Goal: Transaction & Acquisition: Purchase product/service

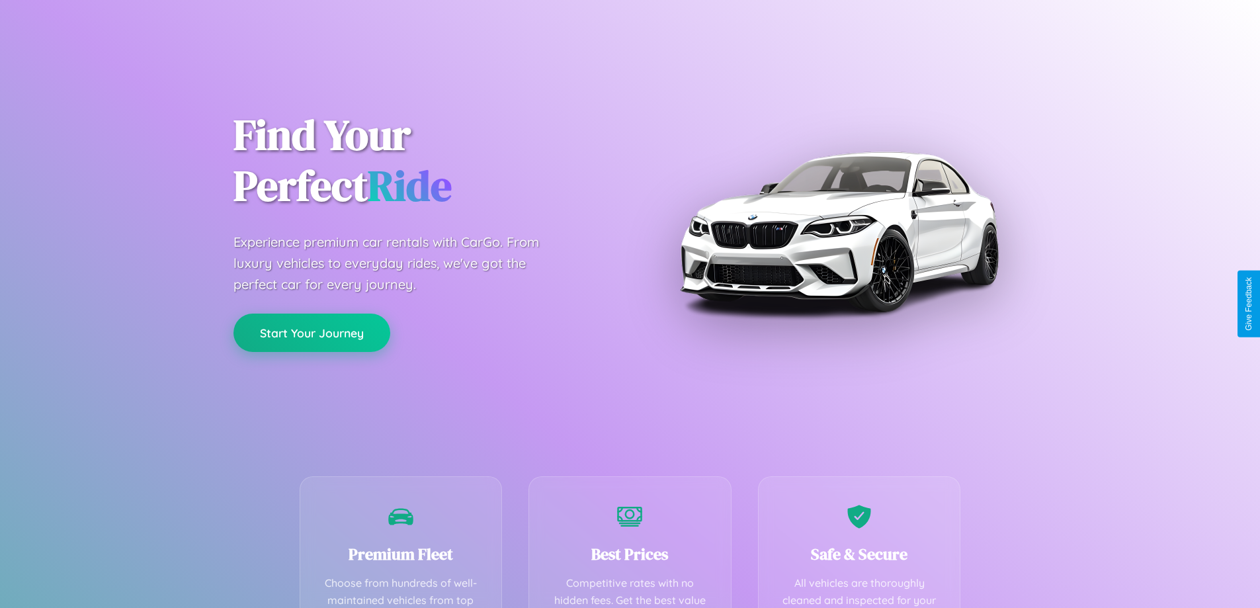
click at [312, 333] on button "Start Your Journey" at bounding box center [312, 333] width 157 height 38
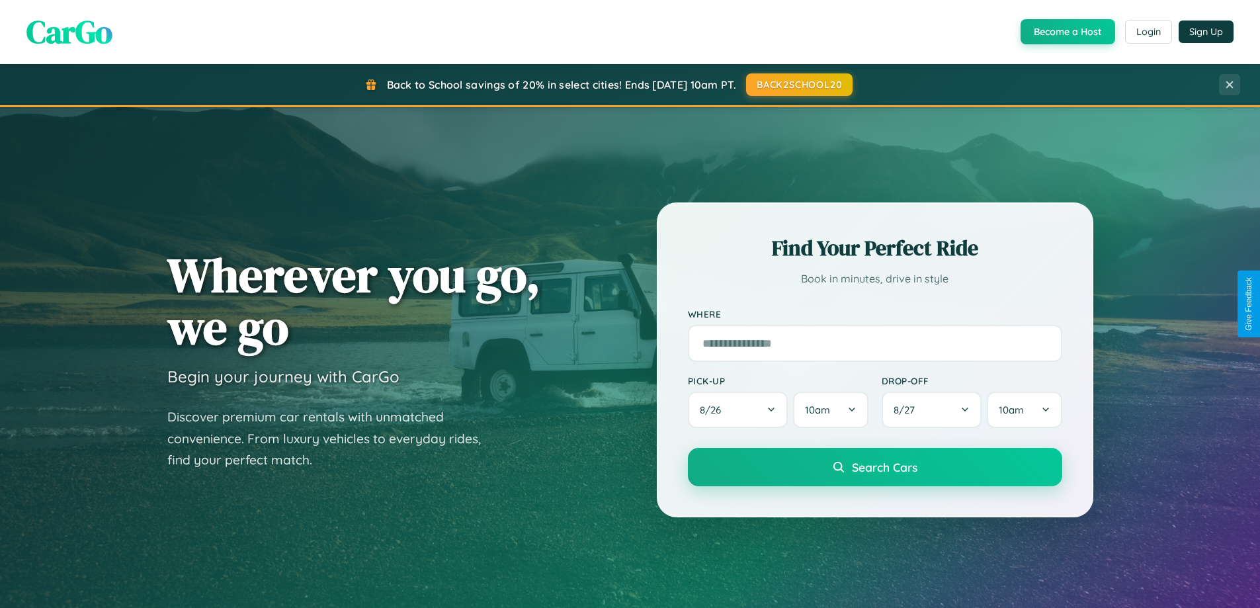
scroll to position [39, 0]
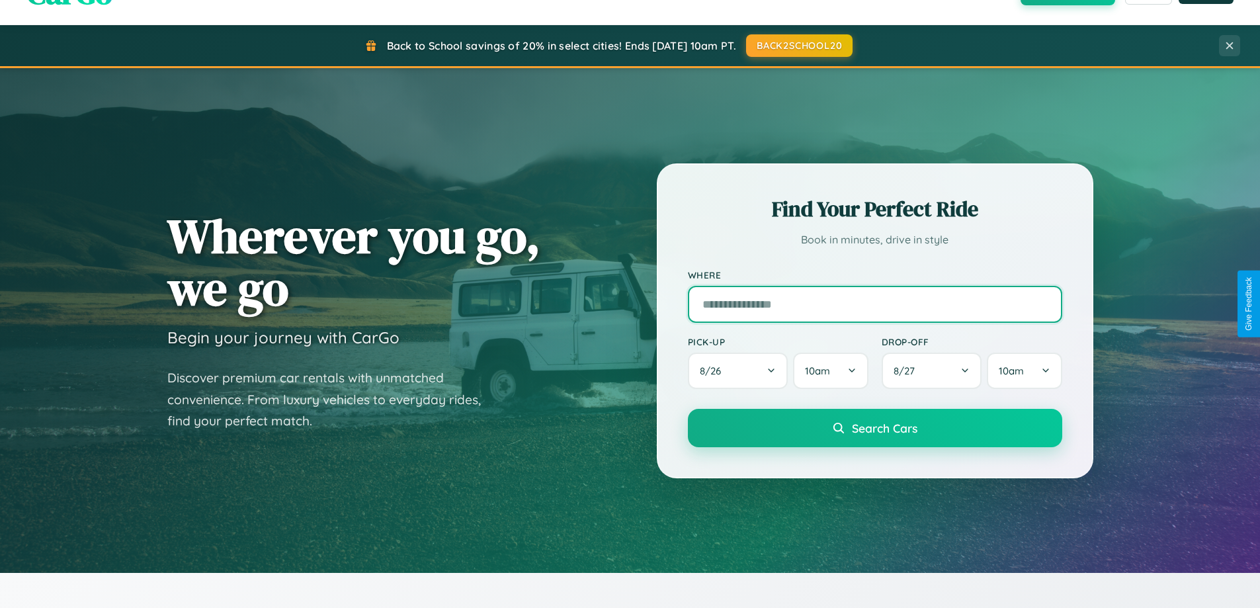
click at [875, 304] on input "text" at bounding box center [875, 304] width 374 height 37
type input "**********"
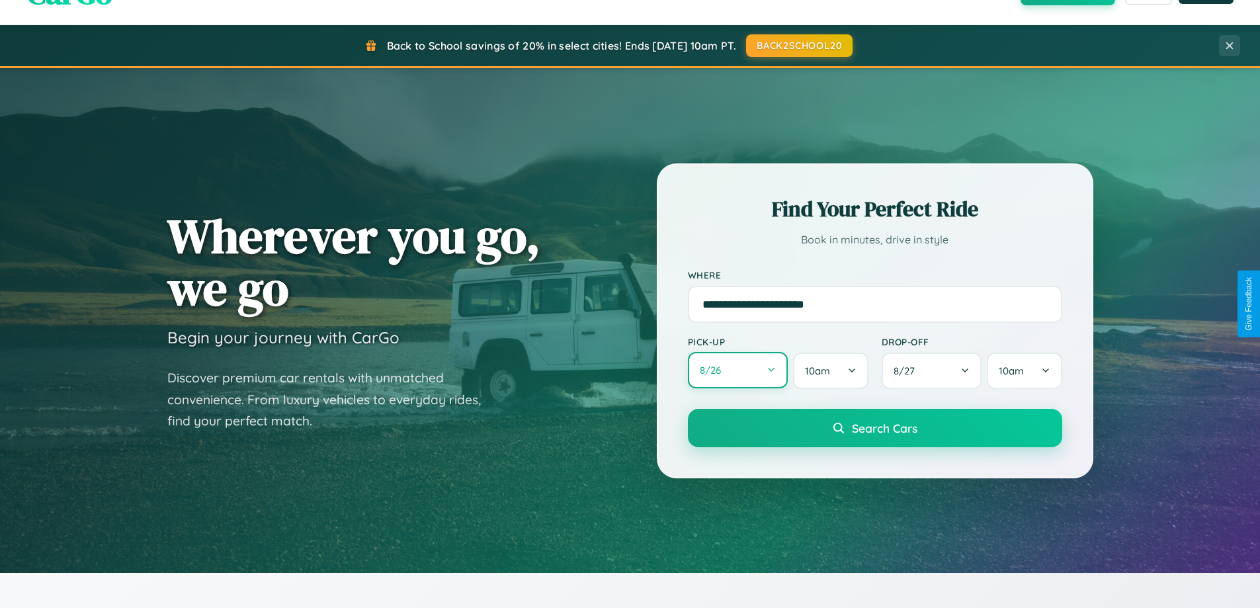
click at [738, 371] on button "8 / 26" at bounding box center [738, 370] width 101 height 36
select select "*"
select select "****"
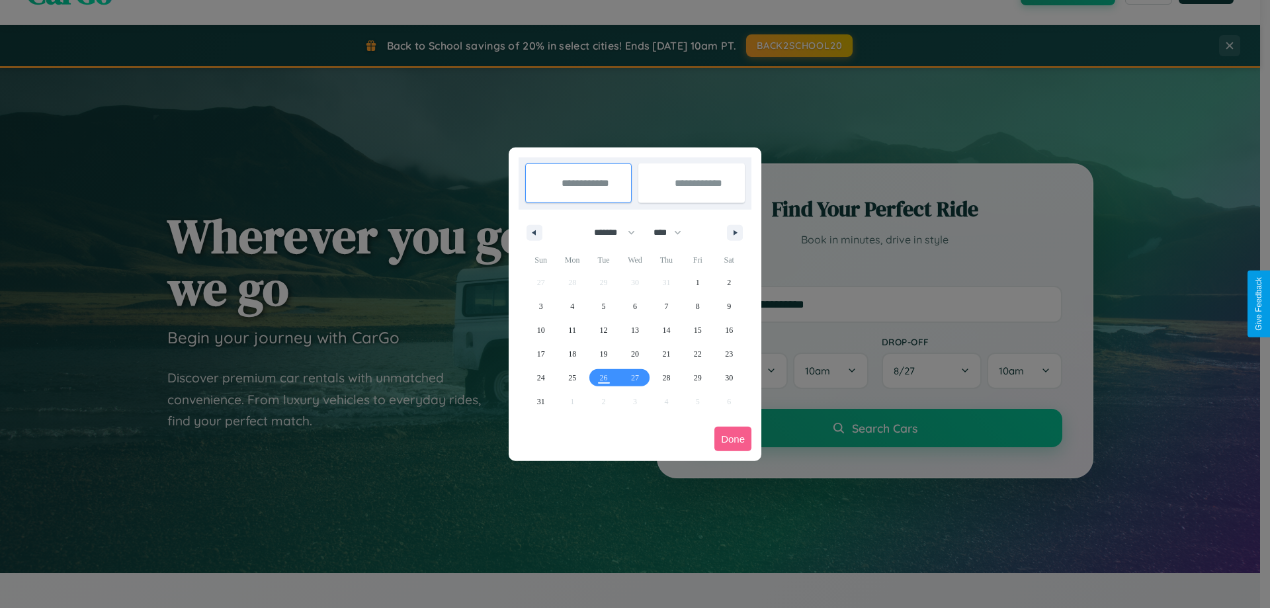
click at [609, 232] on select "******* ******** ***** ***** *** **** **** ****** ********* ******* ******** **…" at bounding box center [612, 233] width 56 height 22
select select "*"
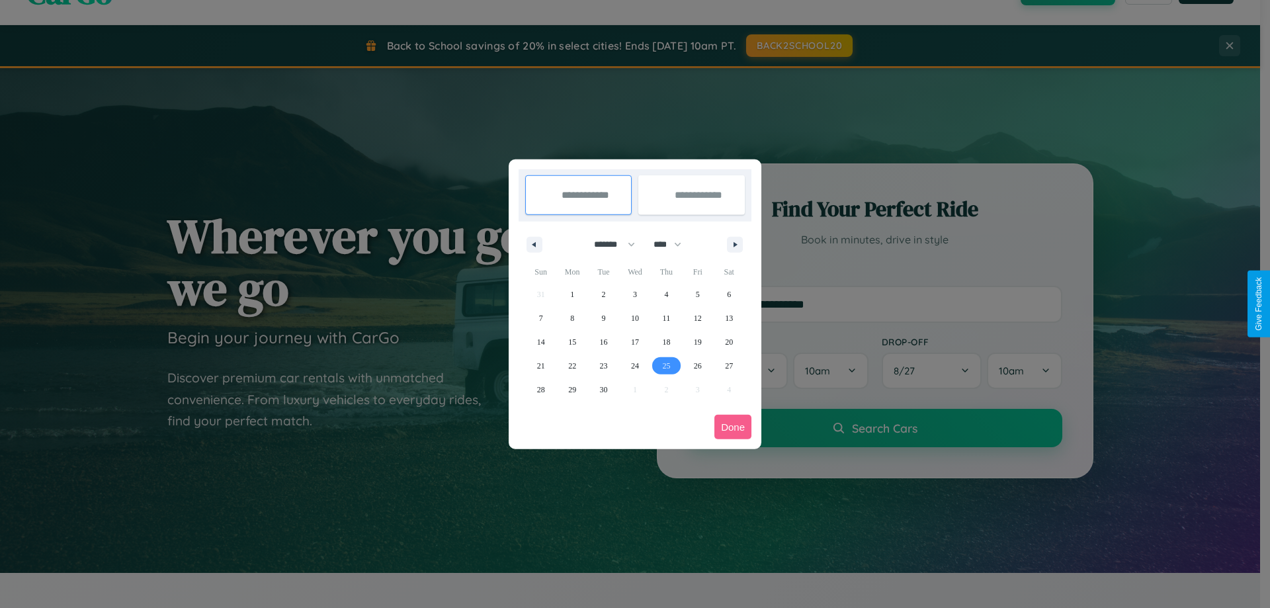
click at [666, 365] on span "25" at bounding box center [666, 366] width 8 height 24
type input "**********"
click at [729, 365] on span "27" at bounding box center [729, 366] width 8 height 24
type input "**********"
click at [733, 427] on button "Done" at bounding box center [733, 427] width 37 height 24
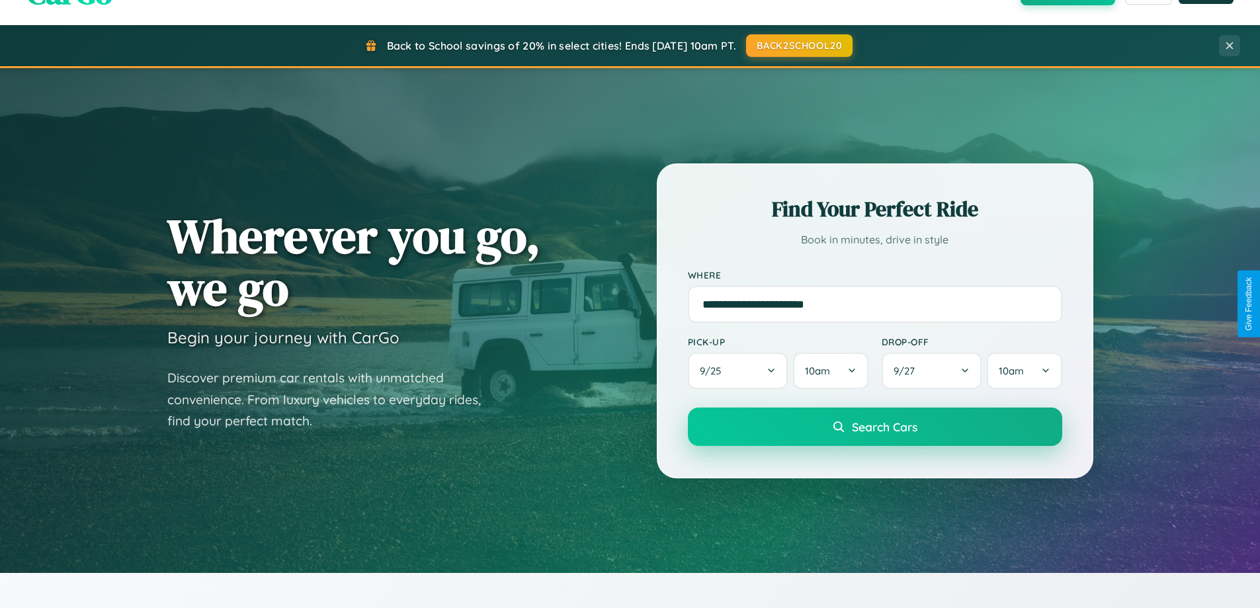
click at [875, 427] on span "Search Cars" at bounding box center [885, 426] width 66 height 15
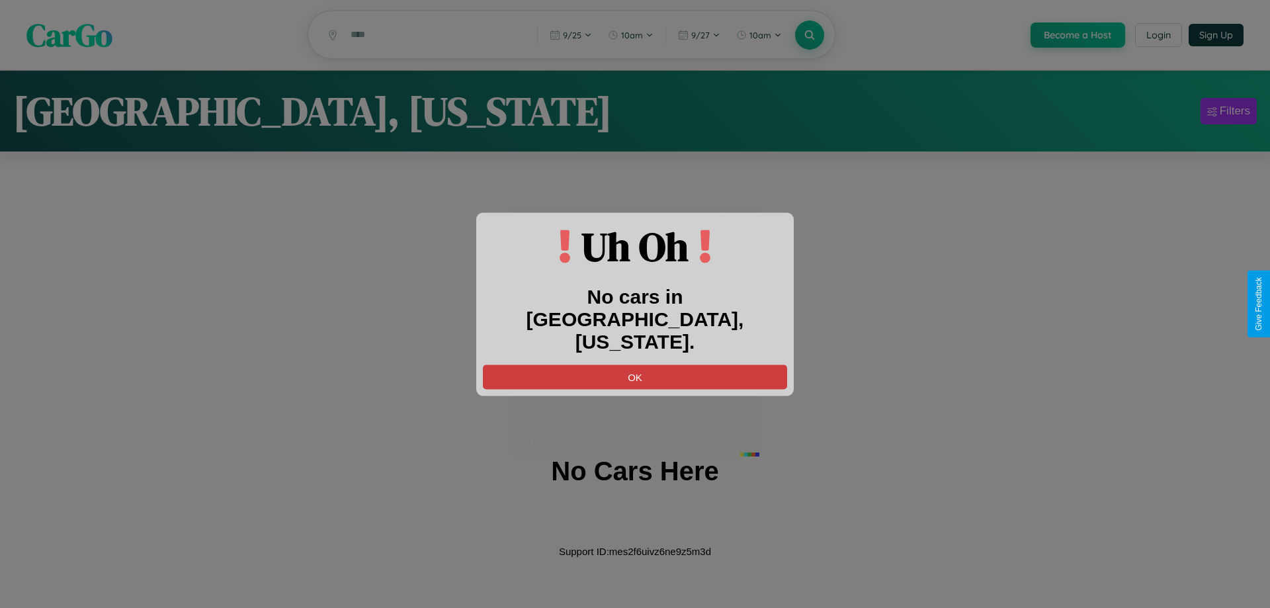
click at [635, 365] on button "OK" at bounding box center [635, 377] width 304 height 24
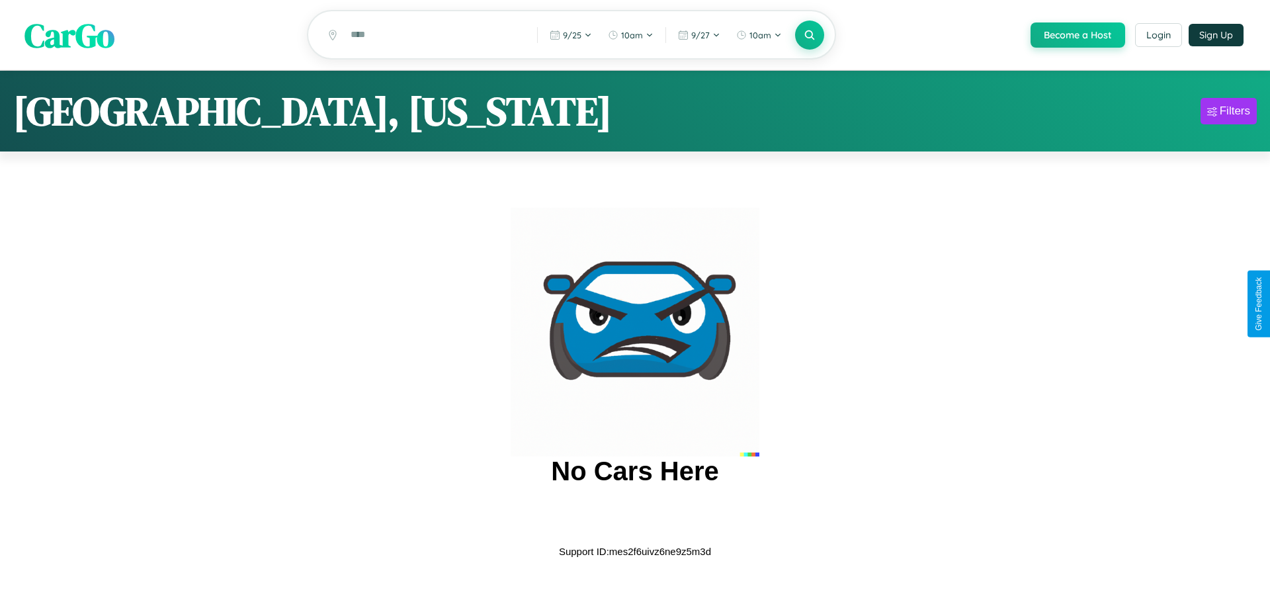
click at [69, 35] on span "CarGo" at bounding box center [69, 35] width 90 height 46
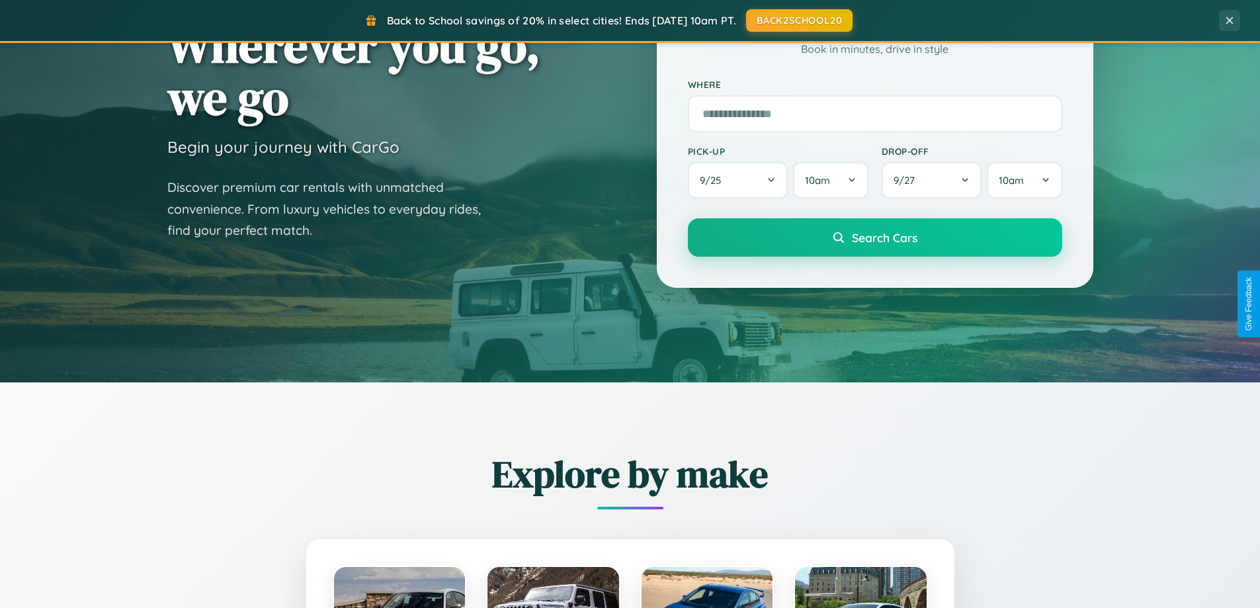
scroll to position [570, 0]
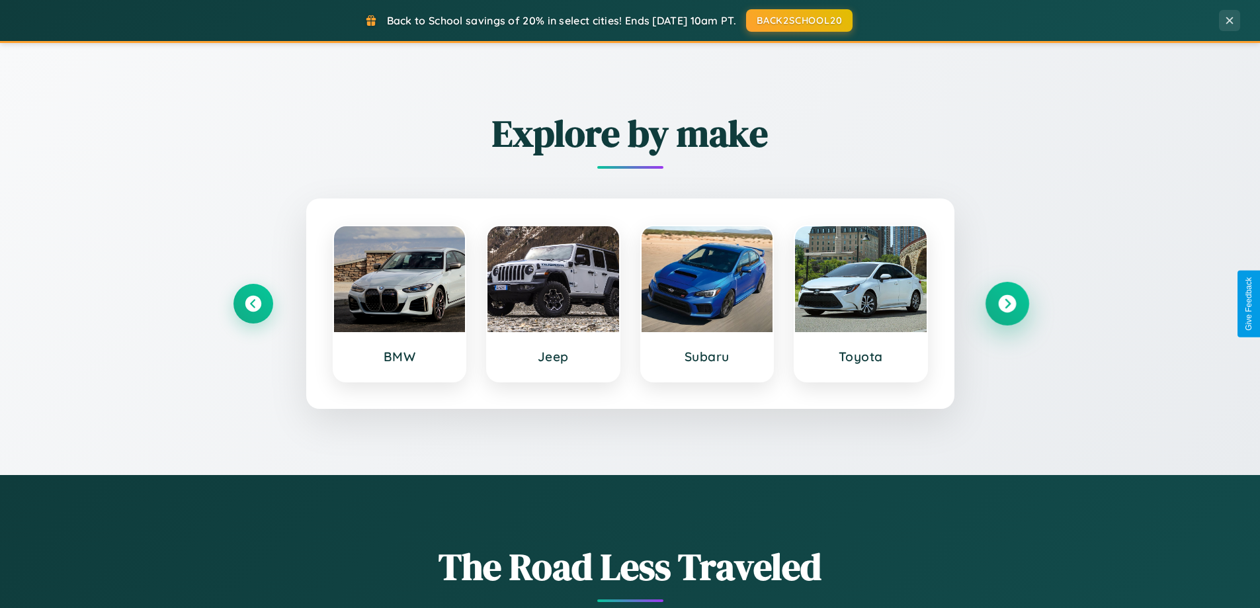
click at [1007, 304] on icon at bounding box center [1007, 304] width 18 height 18
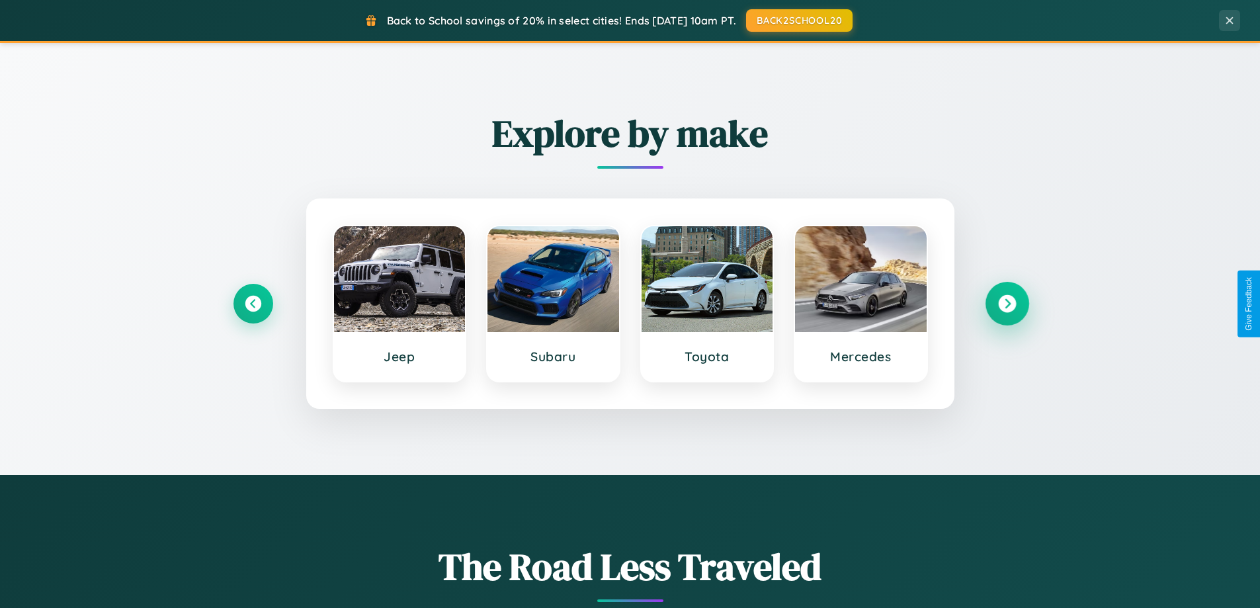
click at [1007, 304] on icon at bounding box center [1007, 304] width 18 height 18
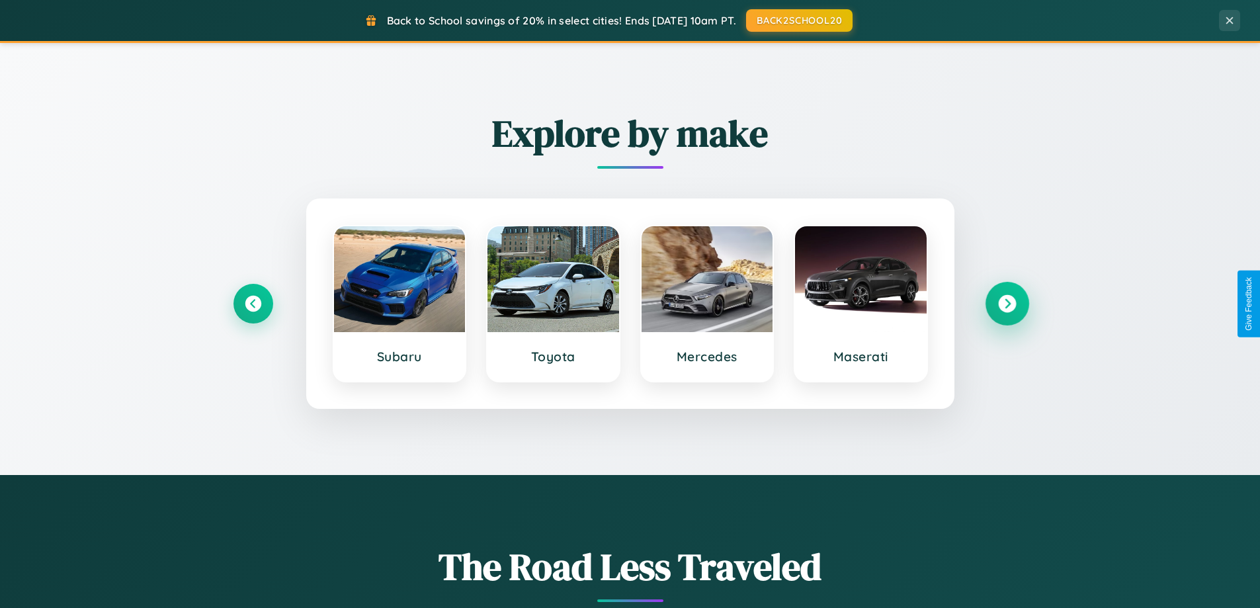
click at [1007, 304] on icon at bounding box center [1007, 304] width 18 height 18
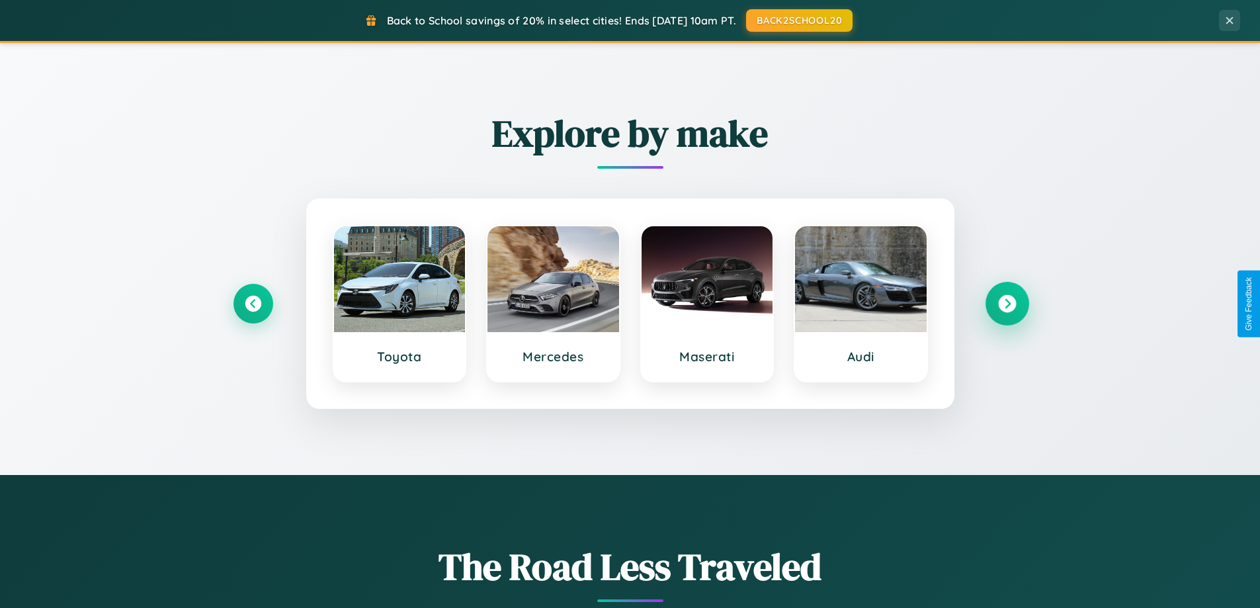
click at [1007, 304] on icon at bounding box center [1007, 304] width 18 height 18
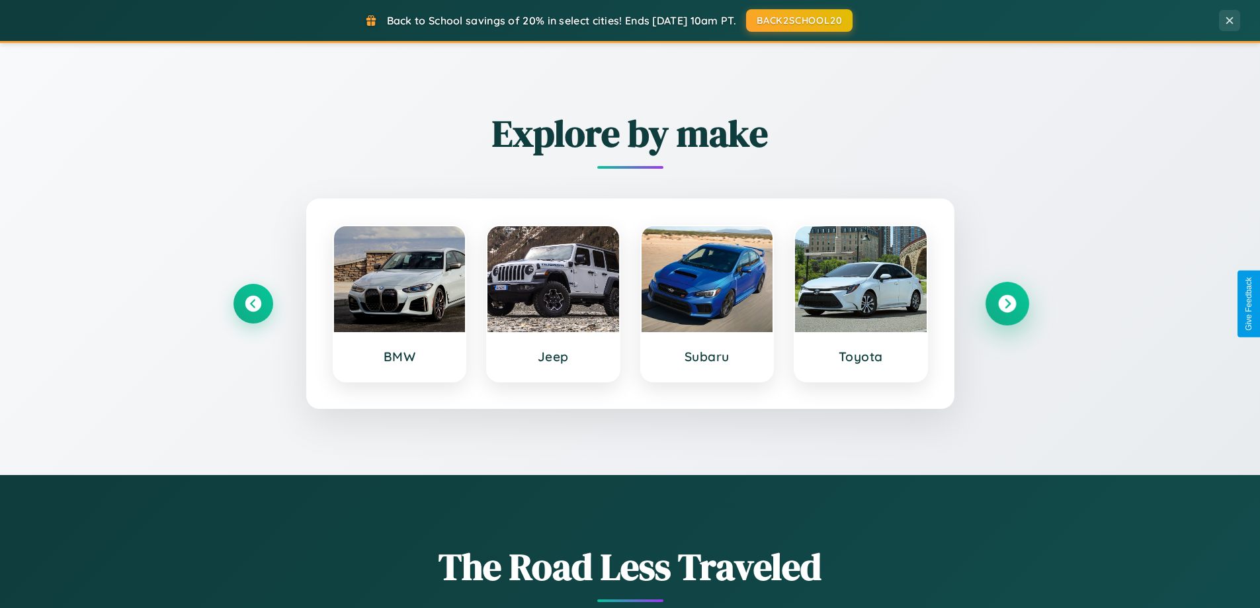
click at [1007, 304] on icon at bounding box center [1007, 304] width 18 height 18
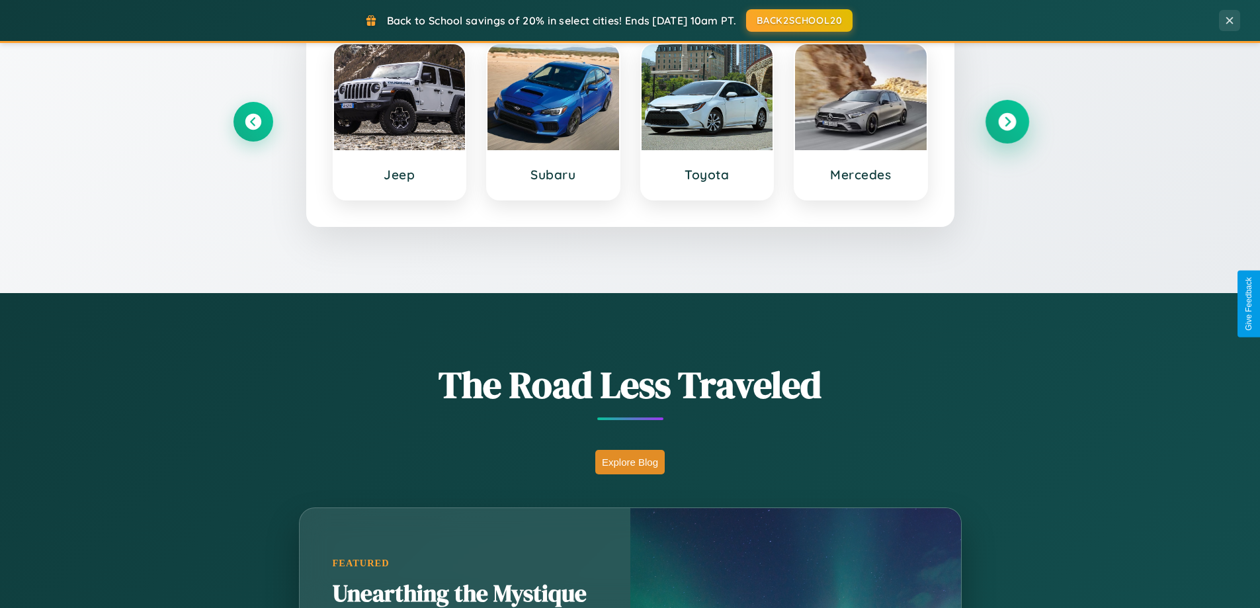
scroll to position [2126, 0]
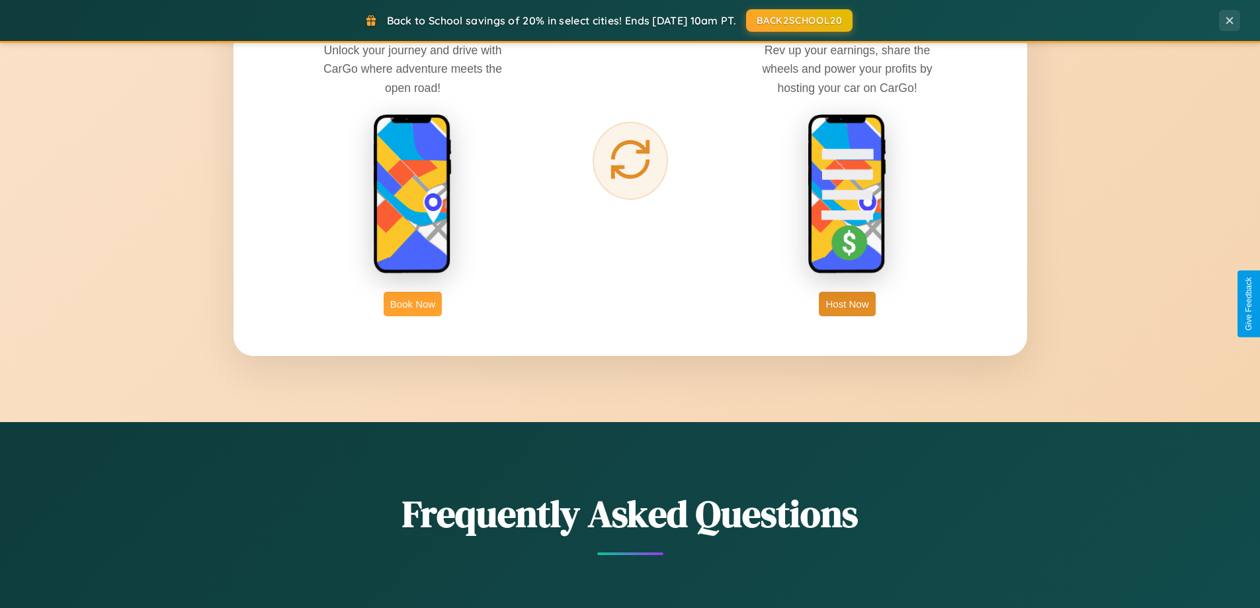
click at [413, 304] on button "Book Now" at bounding box center [413, 304] width 58 height 24
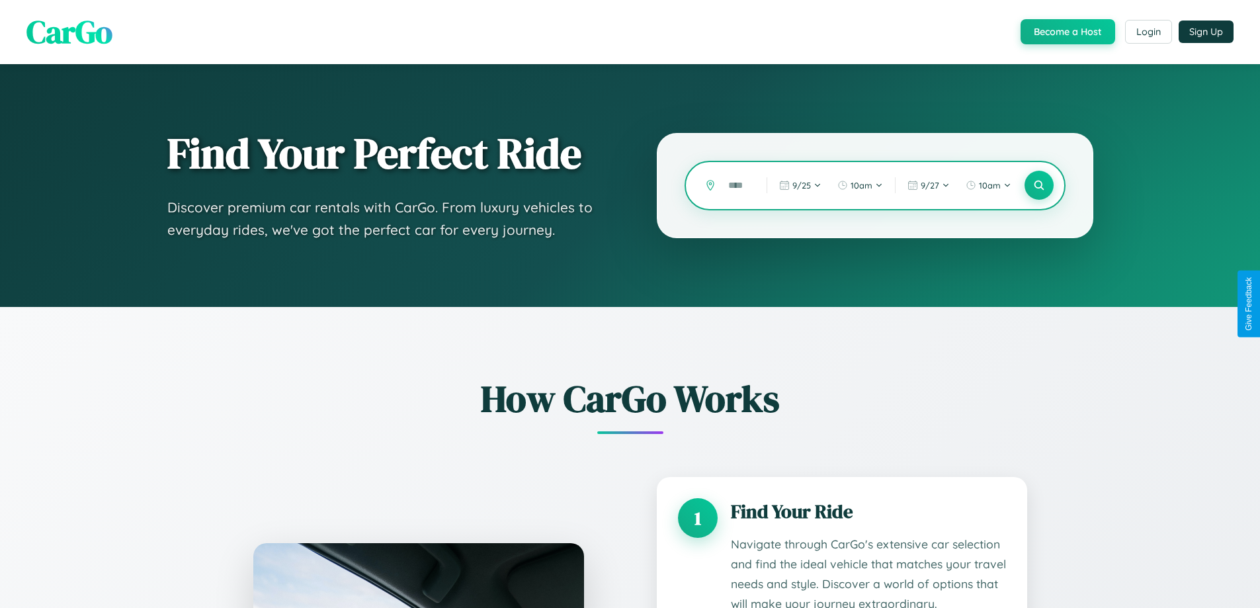
click at [738, 185] on input "text" at bounding box center [738, 185] width 32 height 23
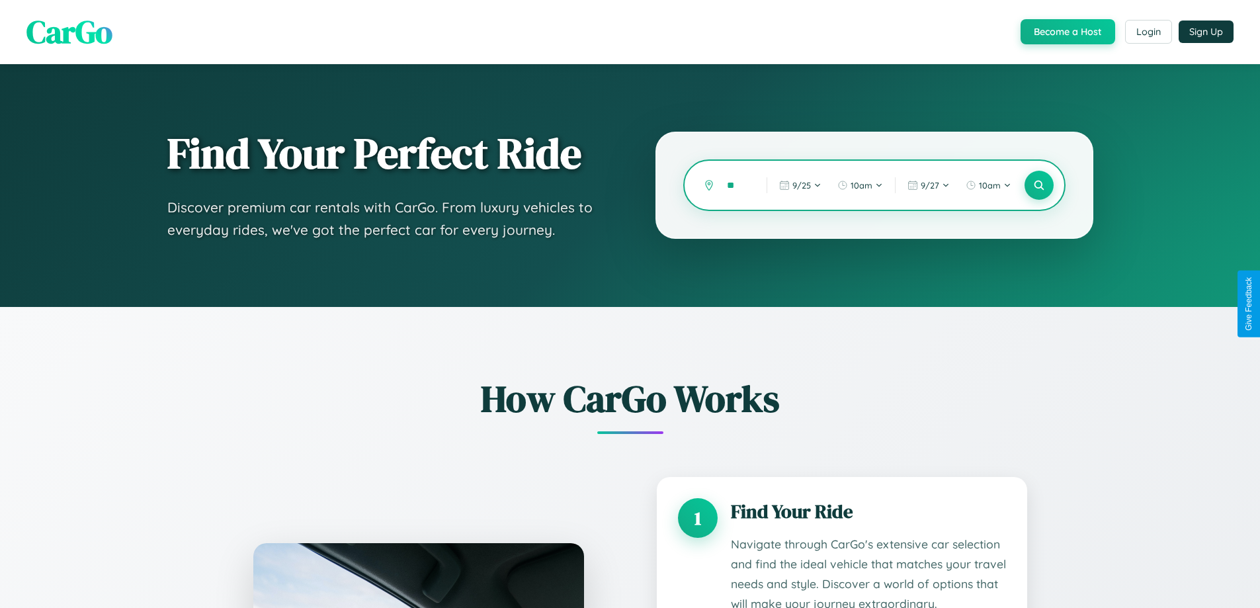
type input "*"
type input "*******"
click at [1039, 185] on icon at bounding box center [1039, 185] width 13 height 13
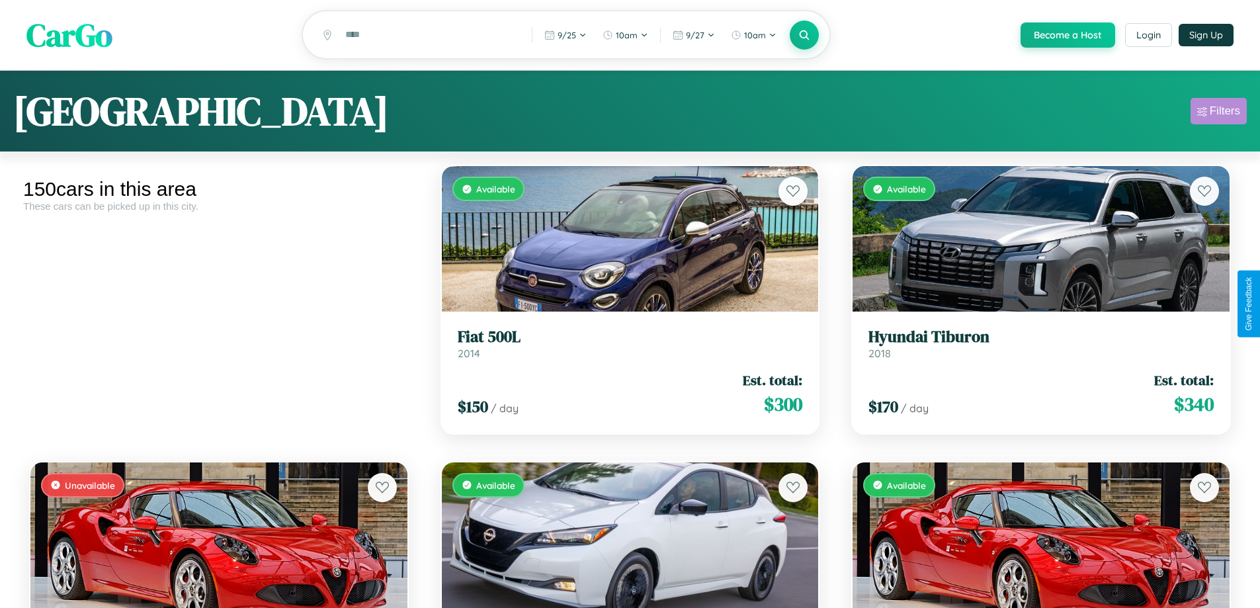
click at [1219, 113] on div "Filters" at bounding box center [1225, 111] width 30 height 13
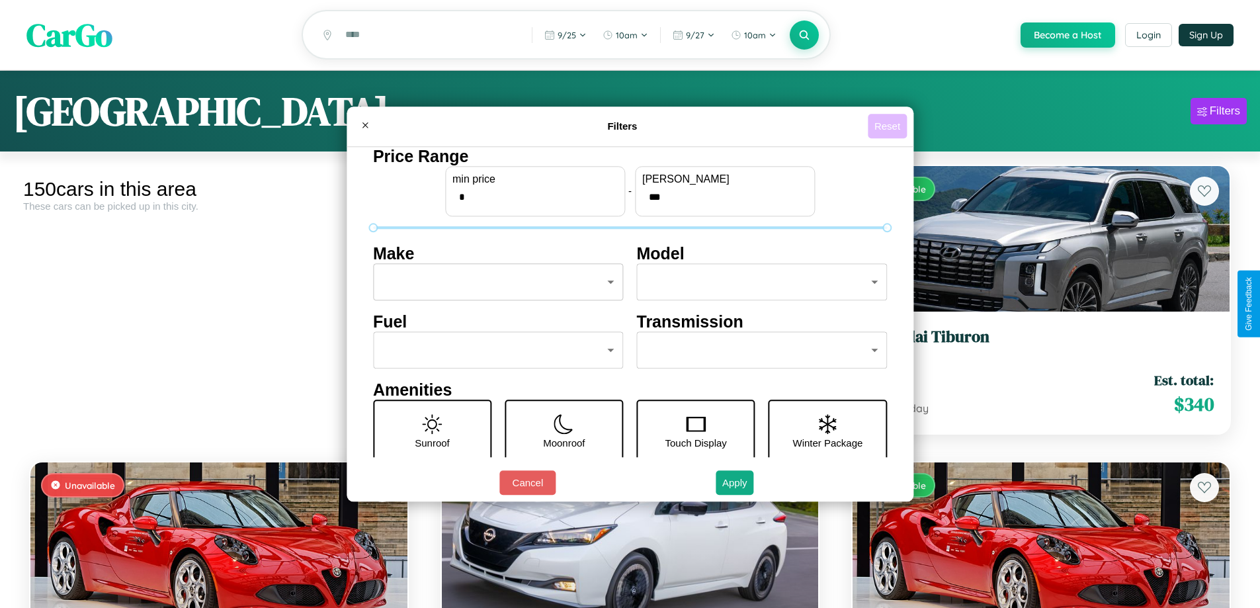
click at [889, 126] on button "Reset" at bounding box center [887, 126] width 39 height 24
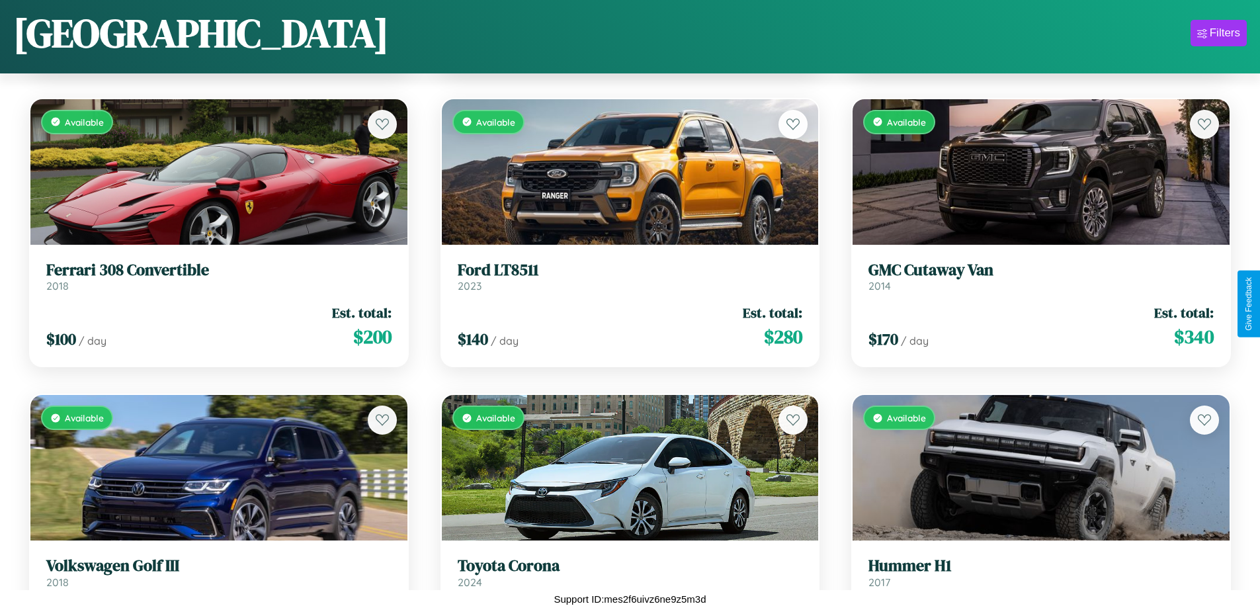
scroll to position [11741, 0]
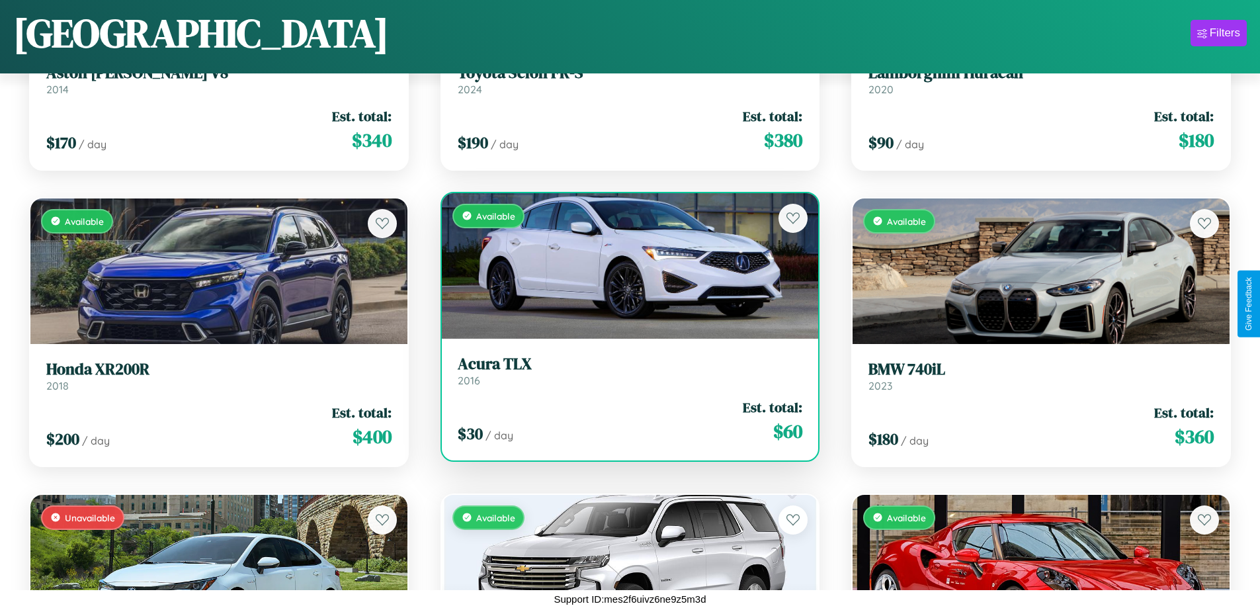
click at [625, 371] on h3 "Acura TLX" at bounding box center [630, 364] width 345 height 19
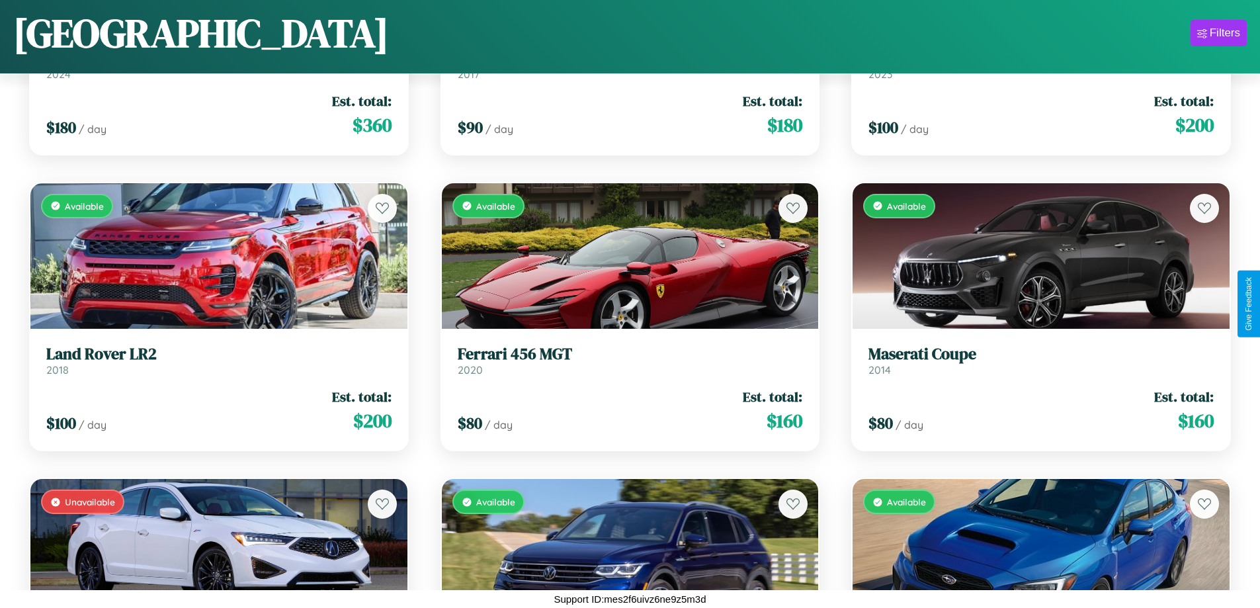
scroll to position [6111, 0]
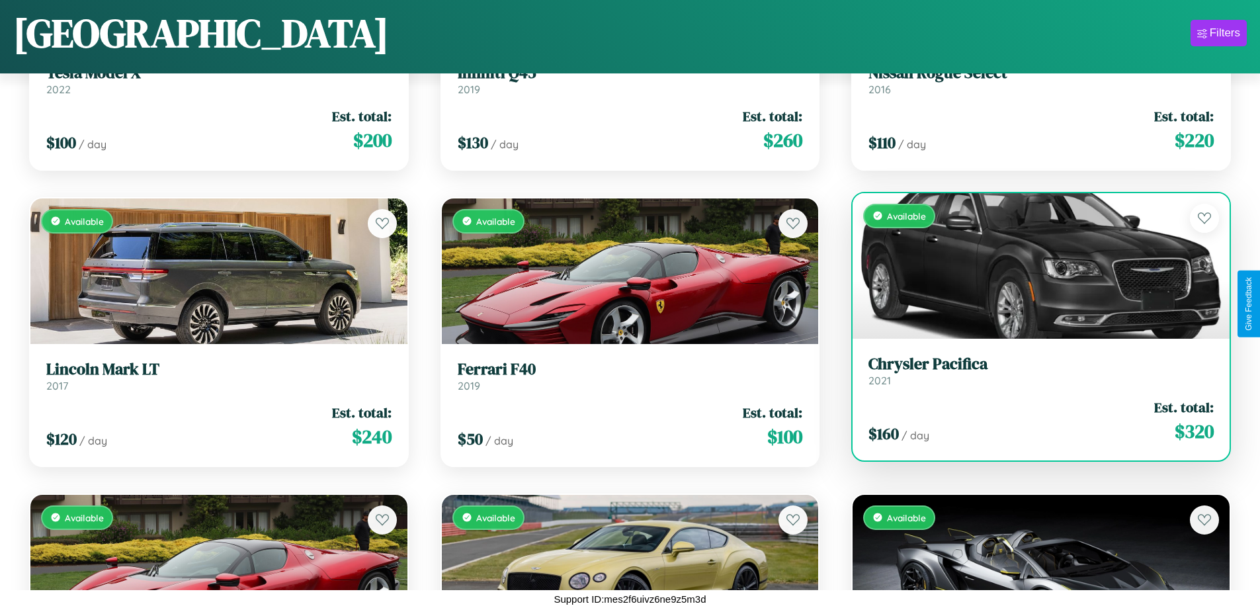
click at [1033, 265] on div "Available" at bounding box center [1041, 266] width 377 height 146
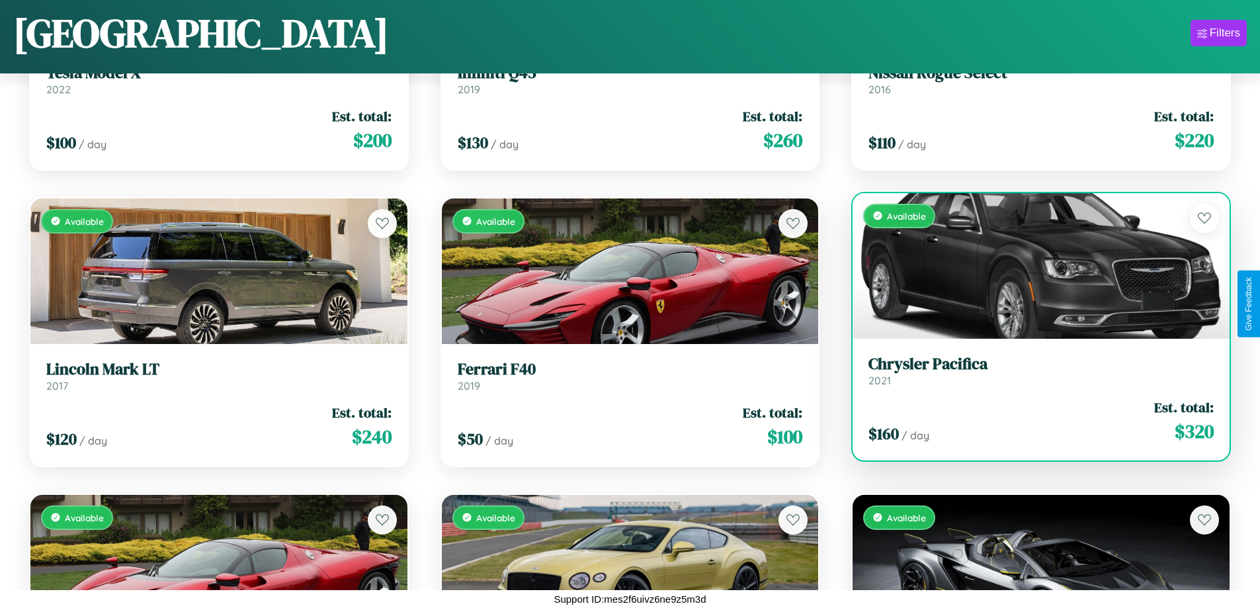
click at [1033, 265] on div "Available" at bounding box center [1041, 266] width 377 height 146
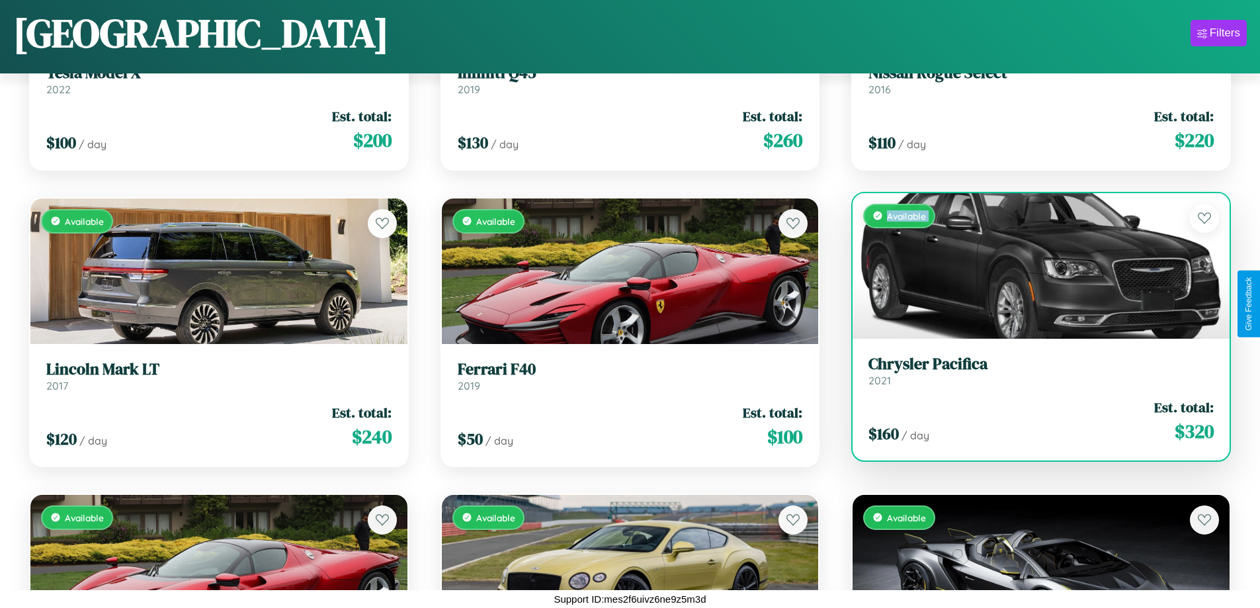
click at [1033, 265] on div "Available" at bounding box center [1041, 266] width 377 height 146
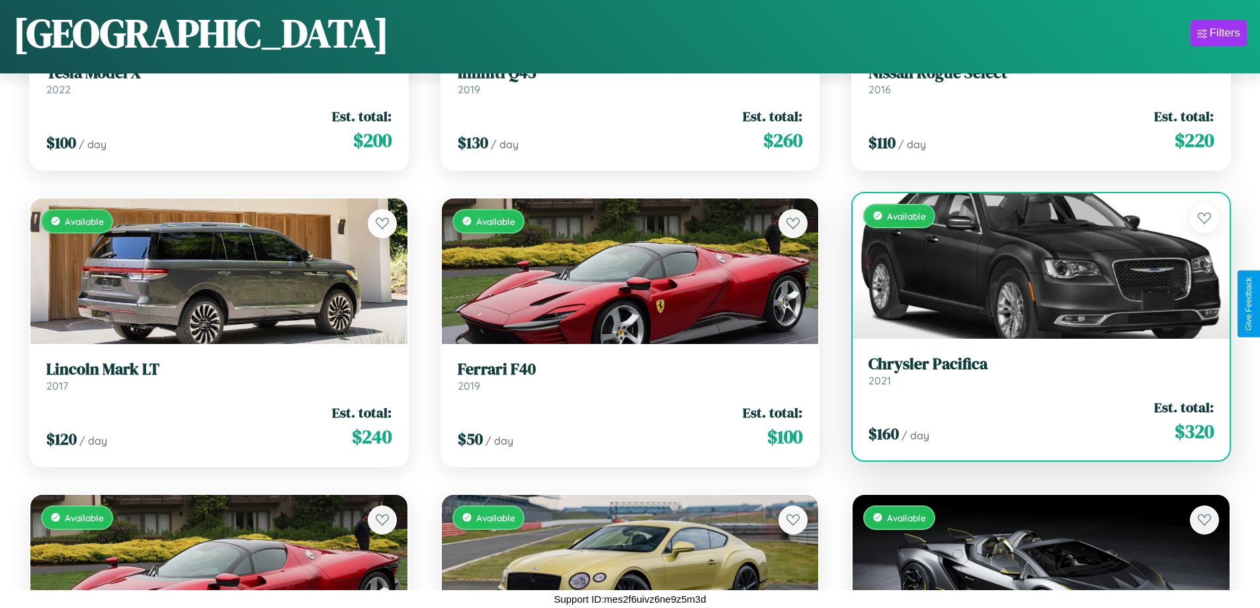
click at [1033, 265] on div "Available" at bounding box center [1041, 266] width 377 height 146
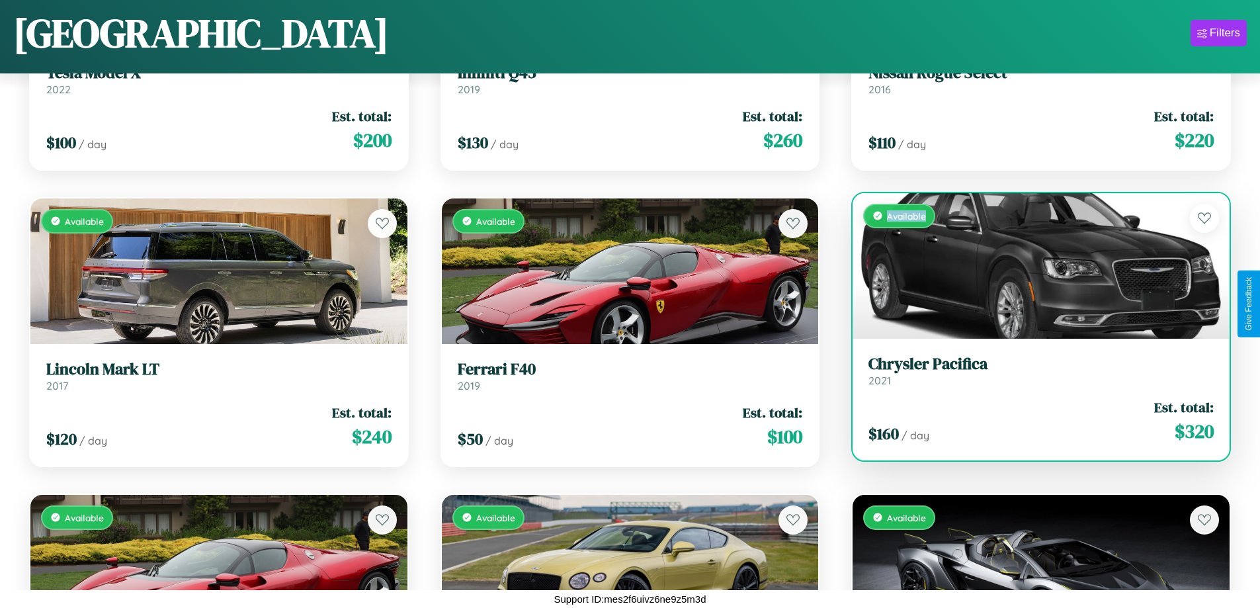
click at [1033, 265] on div "Available" at bounding box center [1041, 266] width 377 height 146
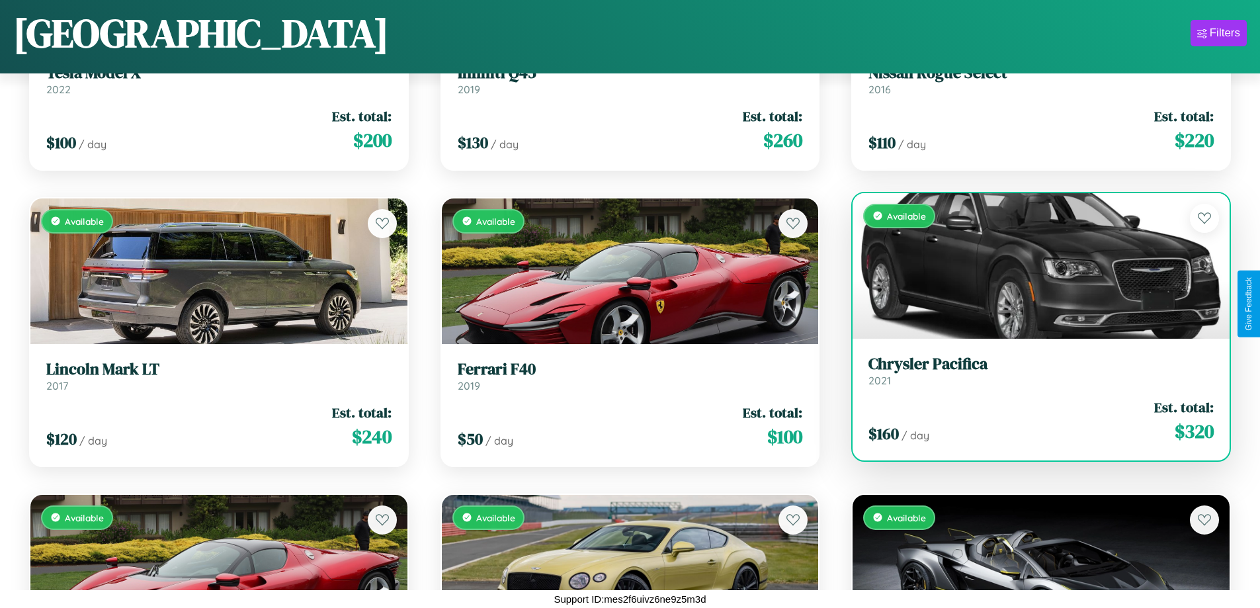
click at [1033, 371] on h3 "Chrysler Pacifica" at bounding box center [1041, 364] width 345 height 19
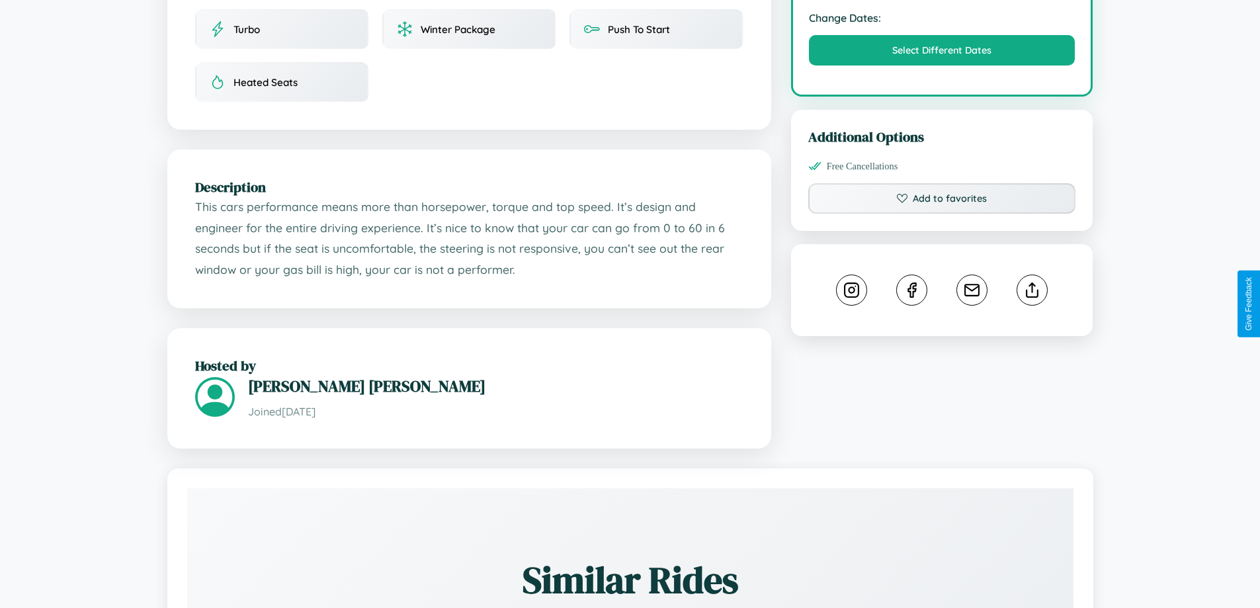
scroll to position [448, 0]
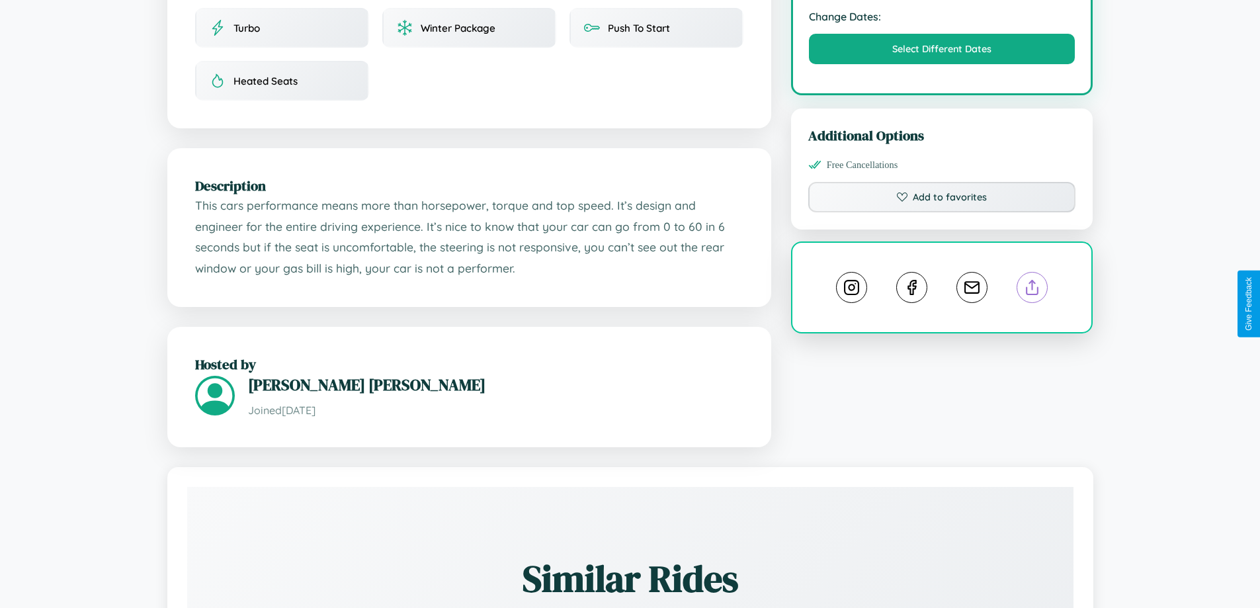
click at [1033, 290] on line at bounding box center [1033, 285] width 0 height 9
